Goal: Task Accomplishment & Management: Manage account settings

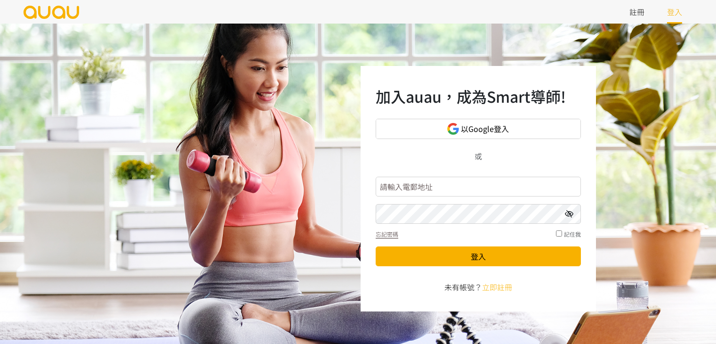
click at [431, 188] on input "text" at bounding box center [478, 187] width 205 height 20
type input "[EMAIL_ADDRESS][DOMAIN_NAME]"
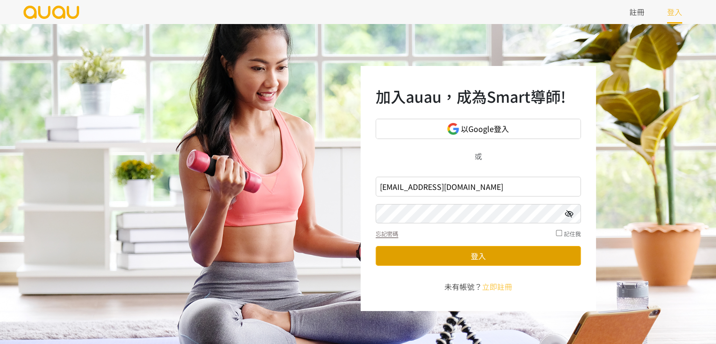
click at [455, 250] on button "登入" at bounding box center [478, 256] width 205 height 20
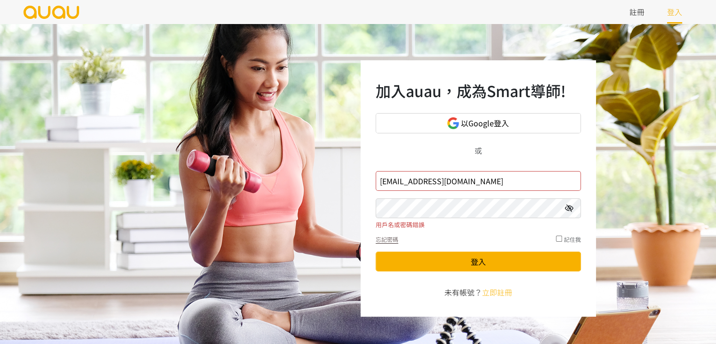
click at [376, 251] on button "登入" at bounding box center [478, 261] width 205 height 20
click at [433, 156] on div "加入auau，成為Smart導師! 以Google登入 或 booking.shapeupcornerhk@gmail.com 用戶名或密碼錯誤 忘記密碼 記…" at bounding box center [478, 188] width 235 height 256
click at [416, 262] on button "登入" at bounding box center [478, 261] width 205 height 20
click at [567, 206] on icon at bounding box center [569, 208] width 8 height 8
click at [511, 259] on button "登入" at bounding box center [478, 261] width 205 height 20
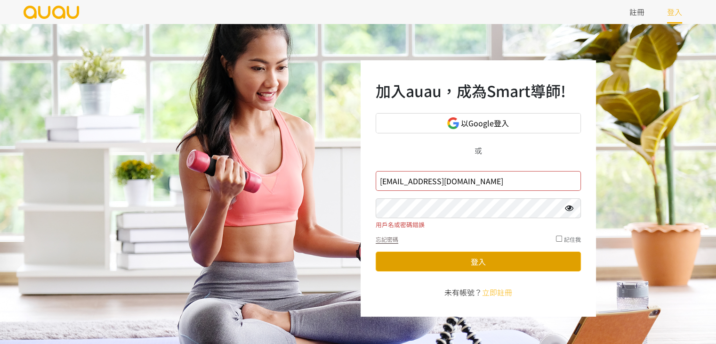
click at [482, 261] on button "登入" at bounding box center [478, 261] width 205 height 20
